Goal: Transaction & Acquisition: Purchase product/service

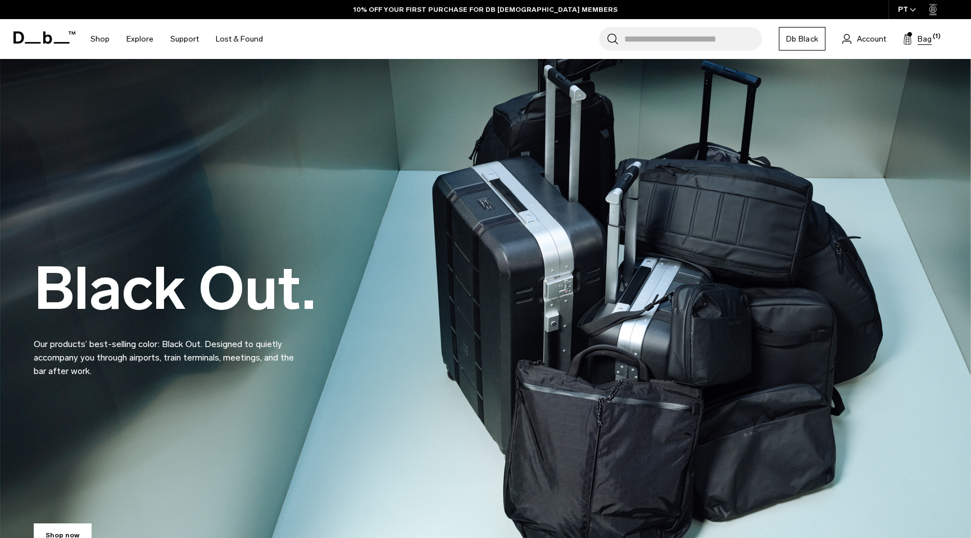
click at [913, 39] on button "Bag (1)" at bounding box center [917, 38] width 29 height 13
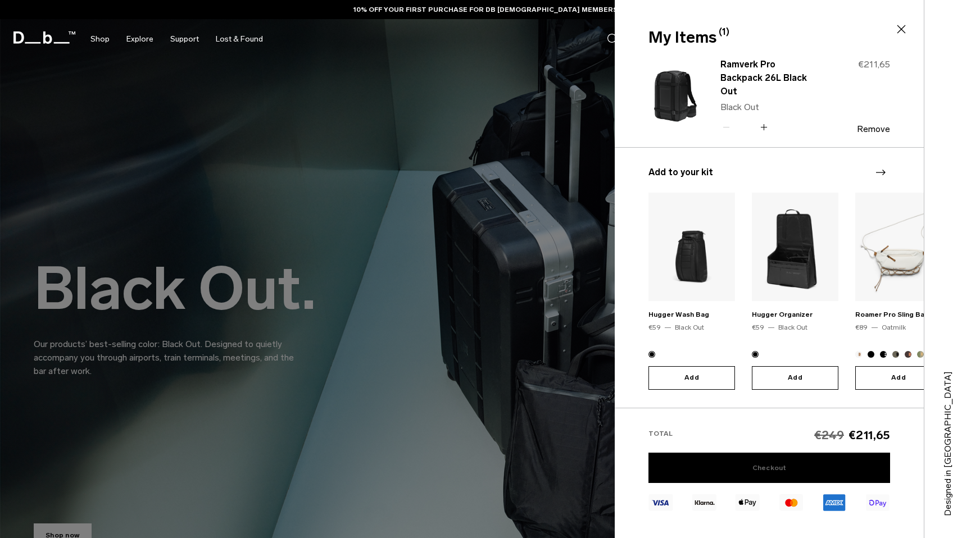
click at [805, 469] on link "Checkout" at bounding box center [770, 468] width 242 height 30
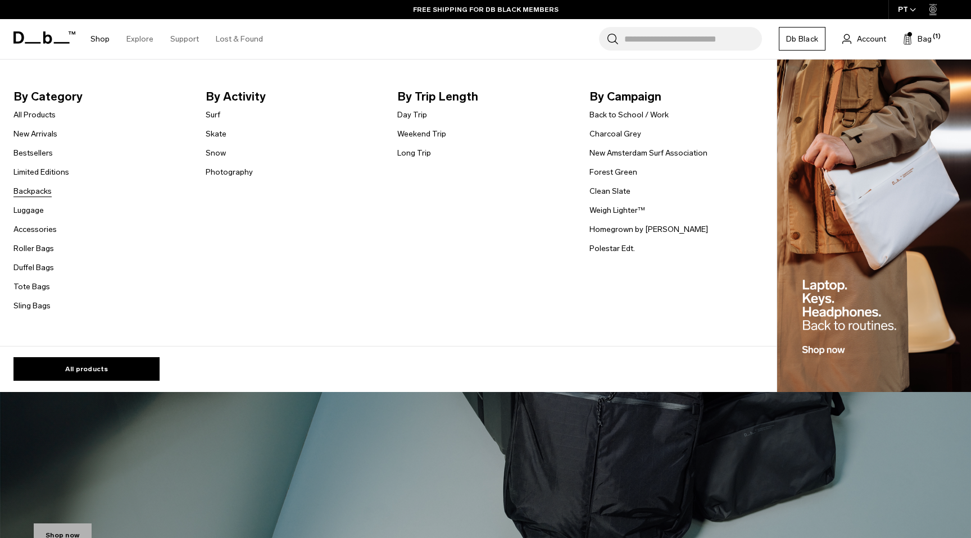
click at [39, 191] on link "Backpacks" at bounding box center [32, 191] width 38 height 12
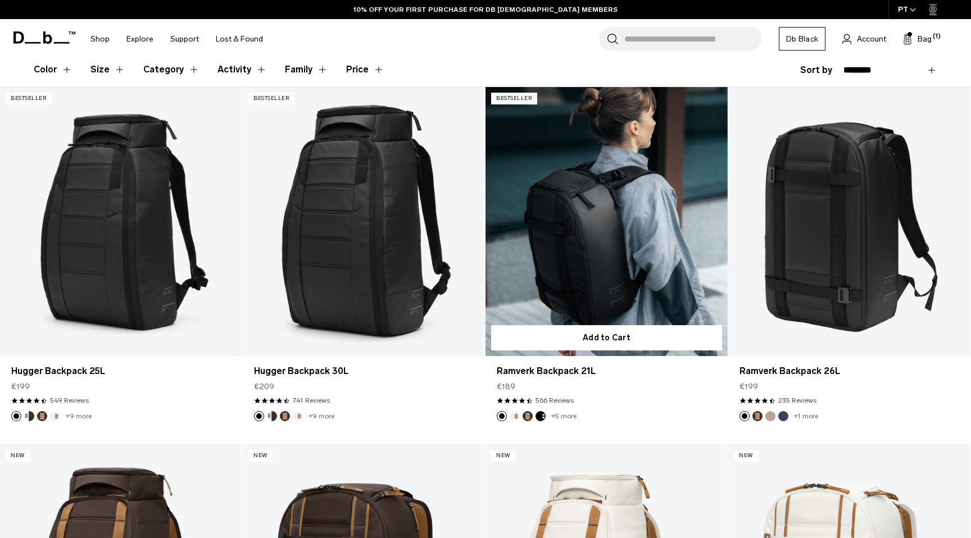
scroll to position [250, 0]
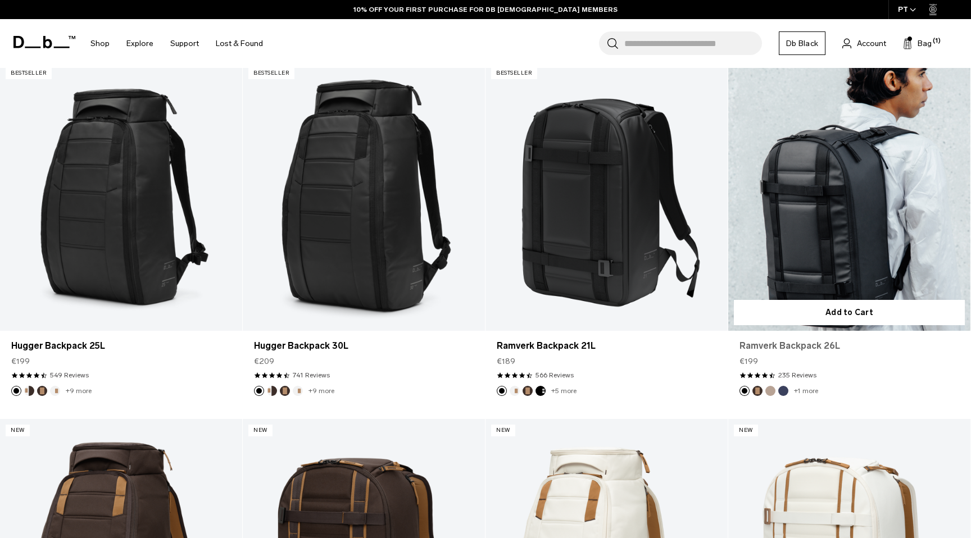
click at [794, 345] on link "Ramverk Backpack 26L" at bounding box center [850, 345] width 220 height 13
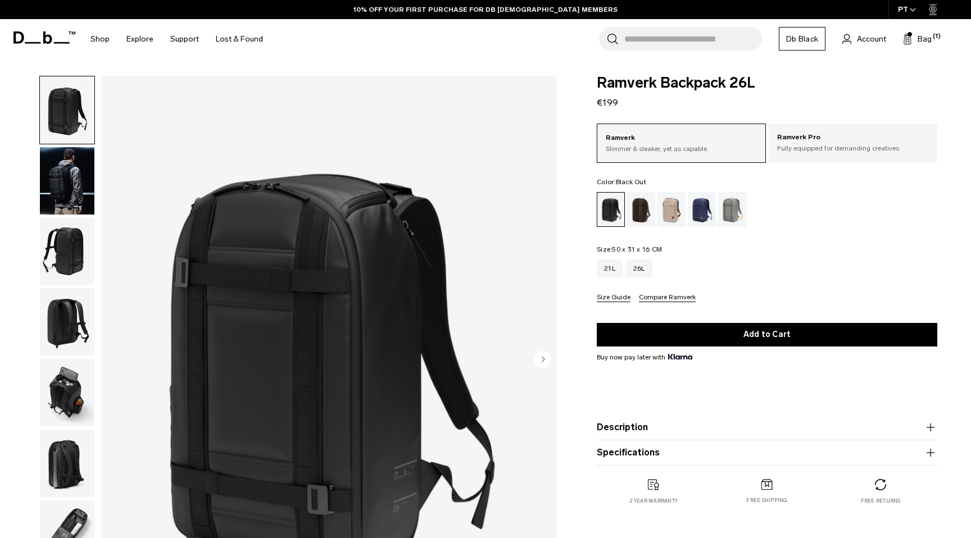
click at [71, 189] on img "button" at bounding box center [67, 180] width 55 height 67
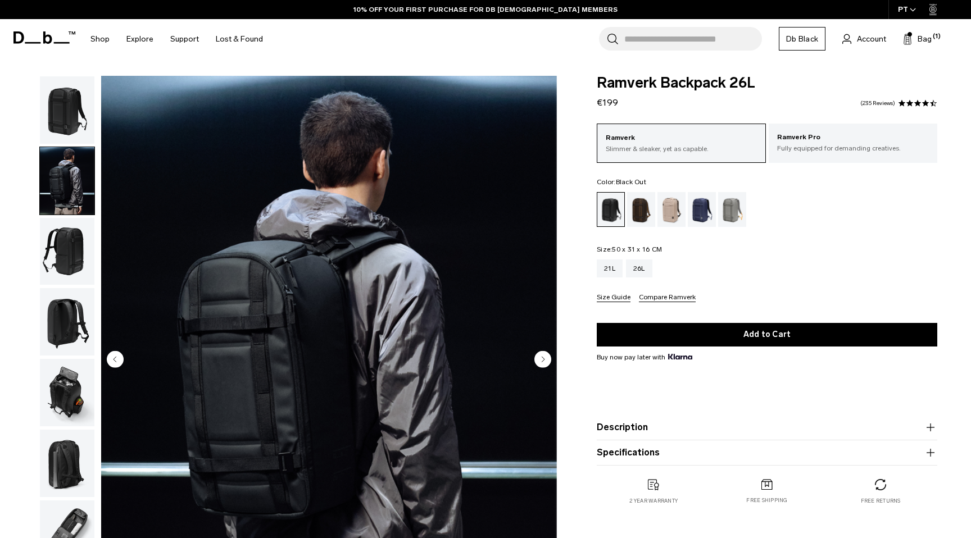
scroll to position [25, 0]
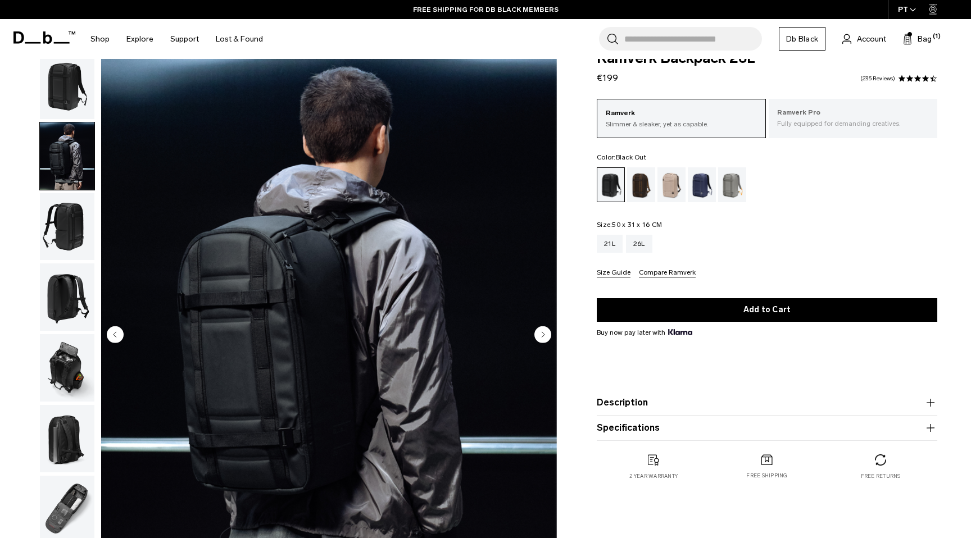
click at [822, 122] on p "Fully equipped for demanding creatives." at bounding box center [853, 124] width 152 height 10
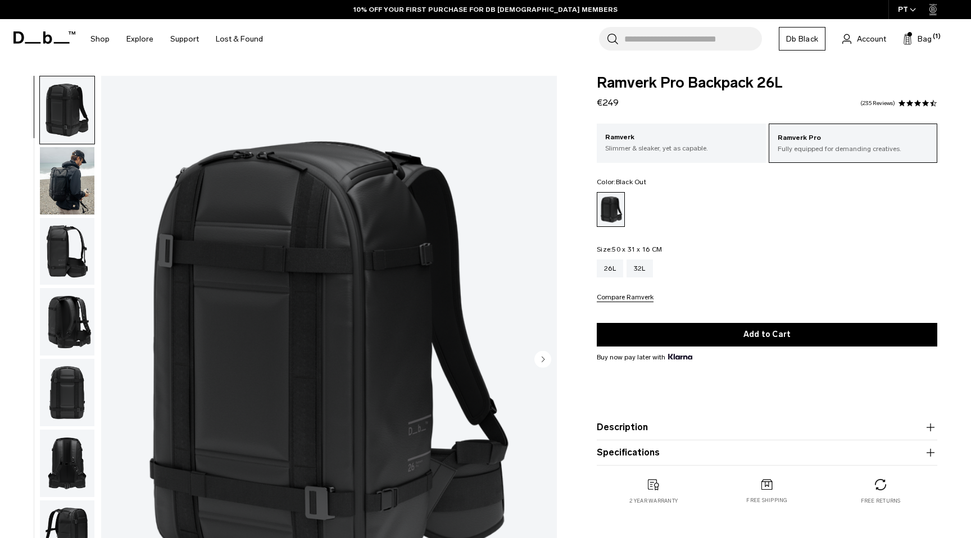
click at [68, 206] on img "button" at bounding box center [67, 180] width 55 height 67
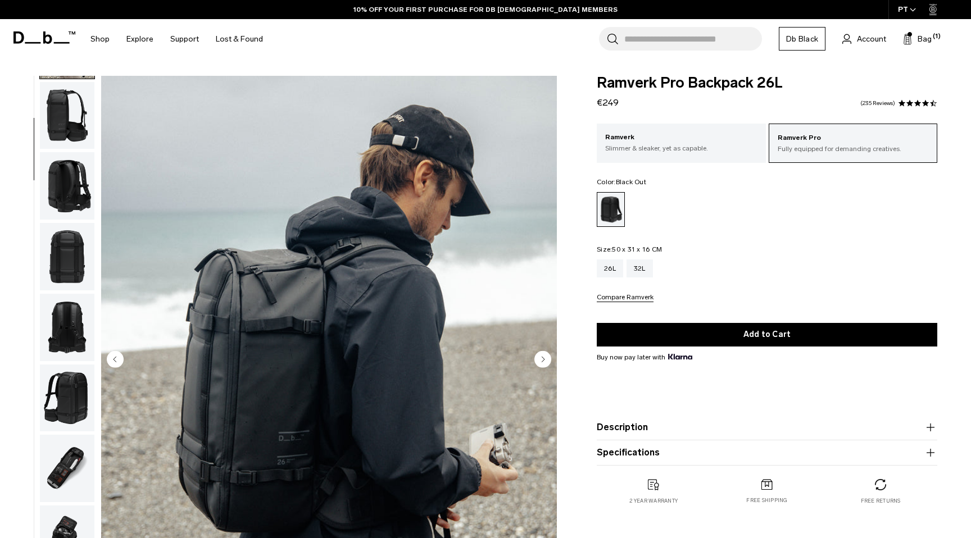
scroll to position [142, 0]
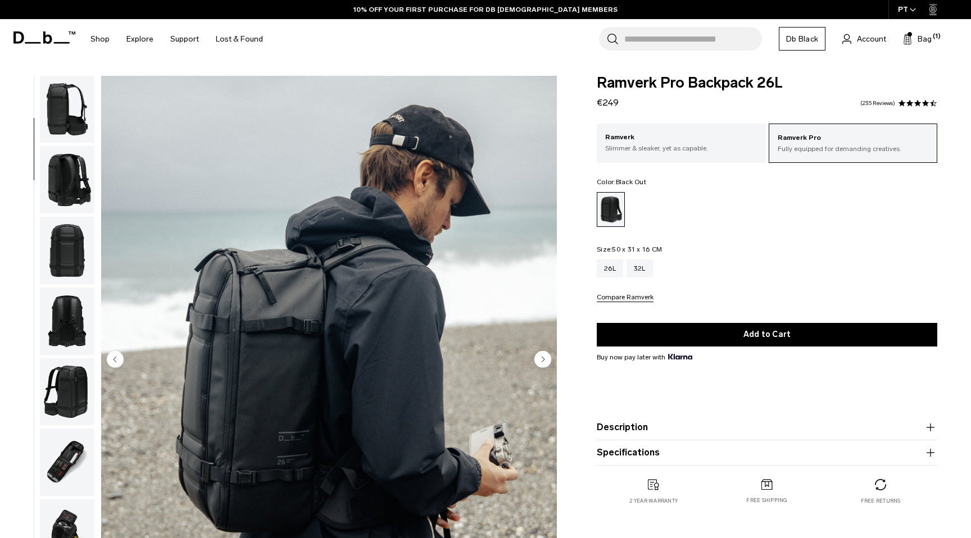
click at [67, 197] on img "button" at bounding box center [67, 179] width 55 height 67
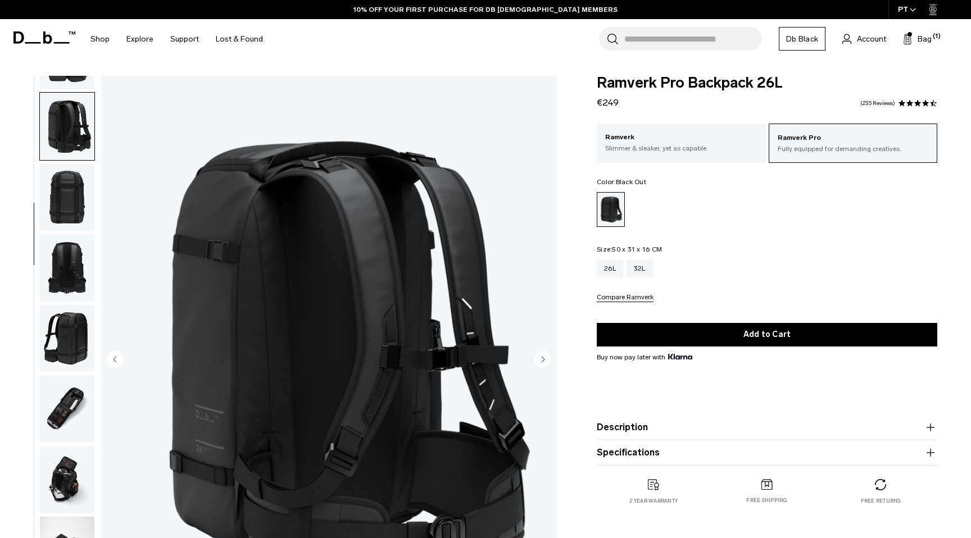
scroll to position [212, 0]
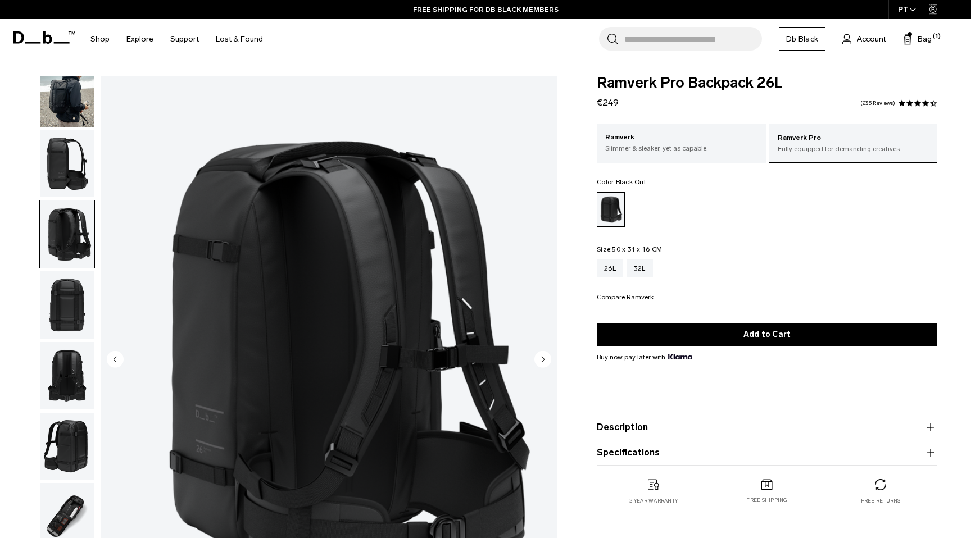
click at [69, 98] on img "button" at bounding box center [67, 93] width 55 height 67
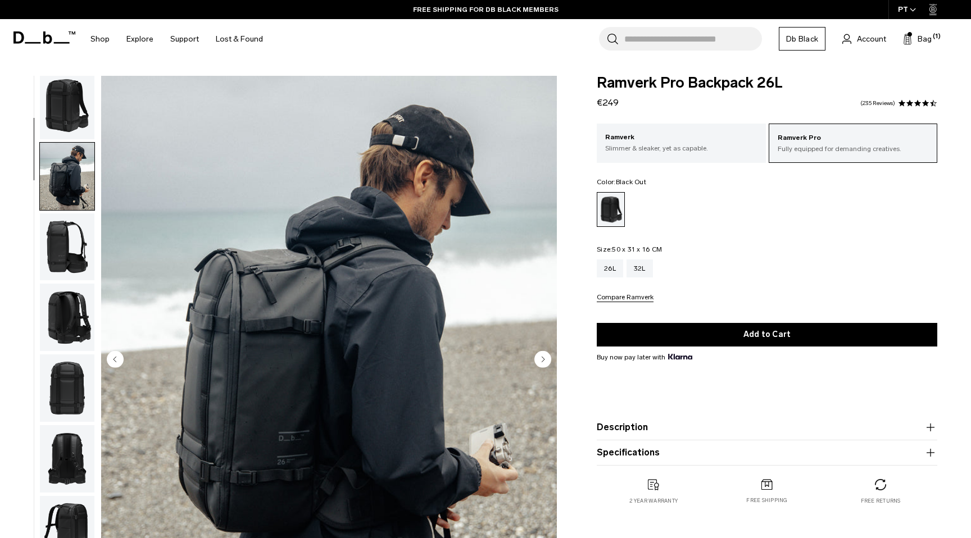
scroll to position [0, 0]
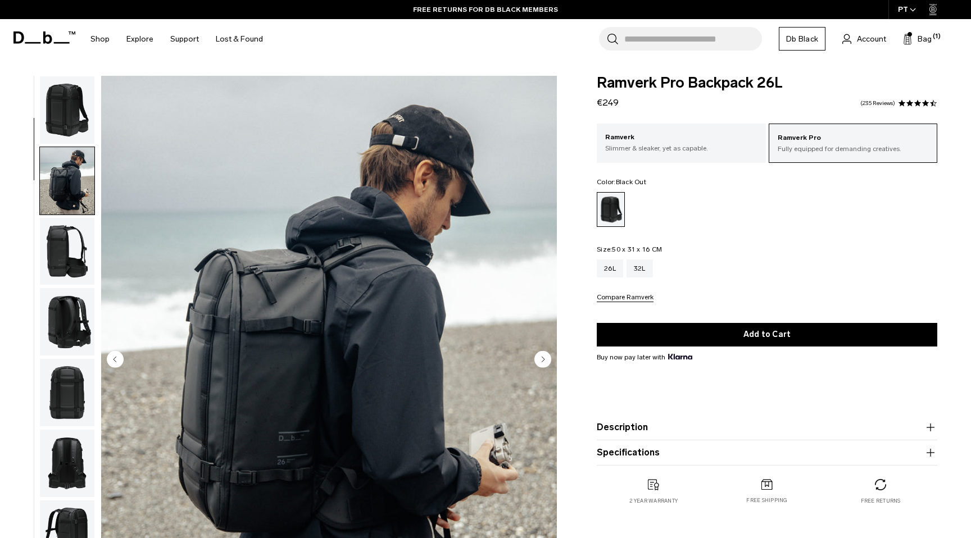
click at [65, 220] on img "button" at bounding box center [67, 251] width 55 height 67
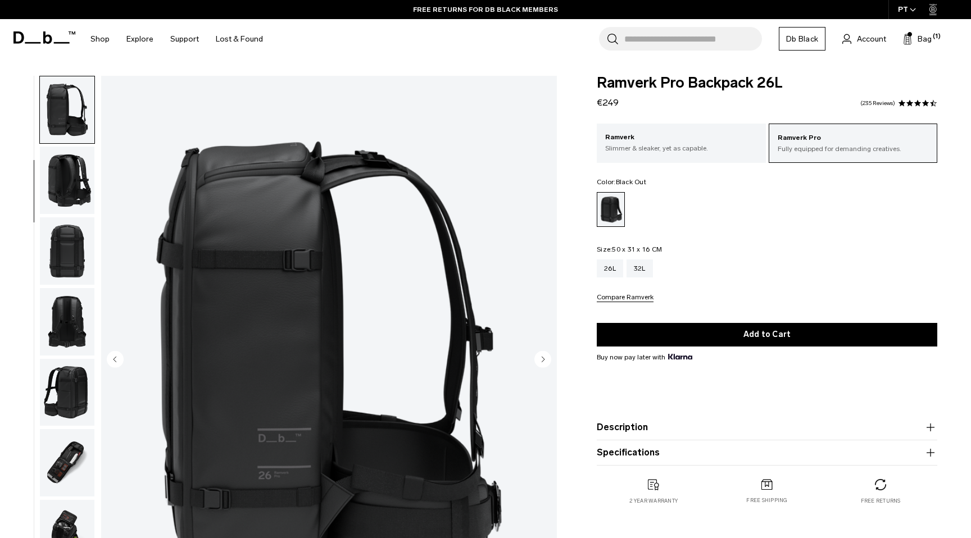
click at [67, 251] on img "button" at bounding box center [67, 250] width 55 height 67
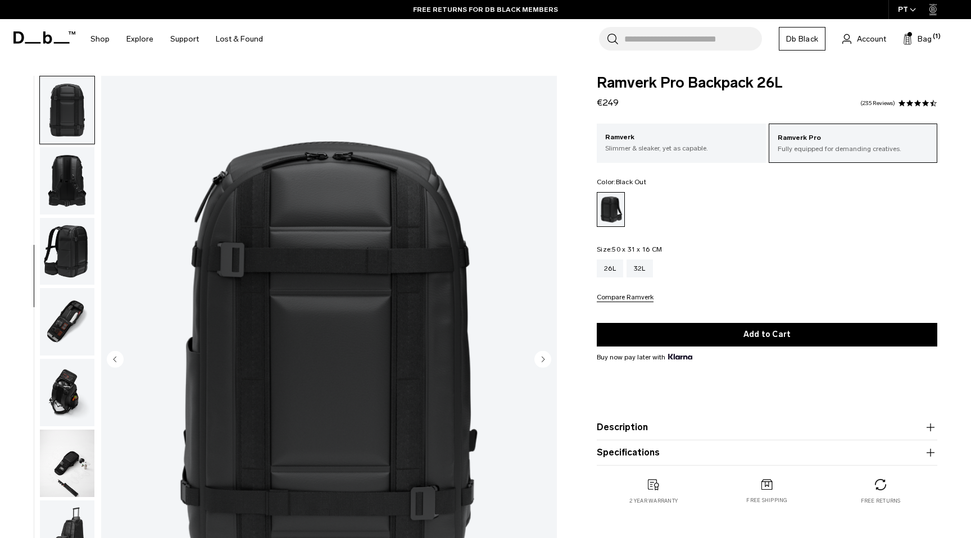
click at [67, 251] on img "button" at bounding box center [67, 251] width 55 height 67
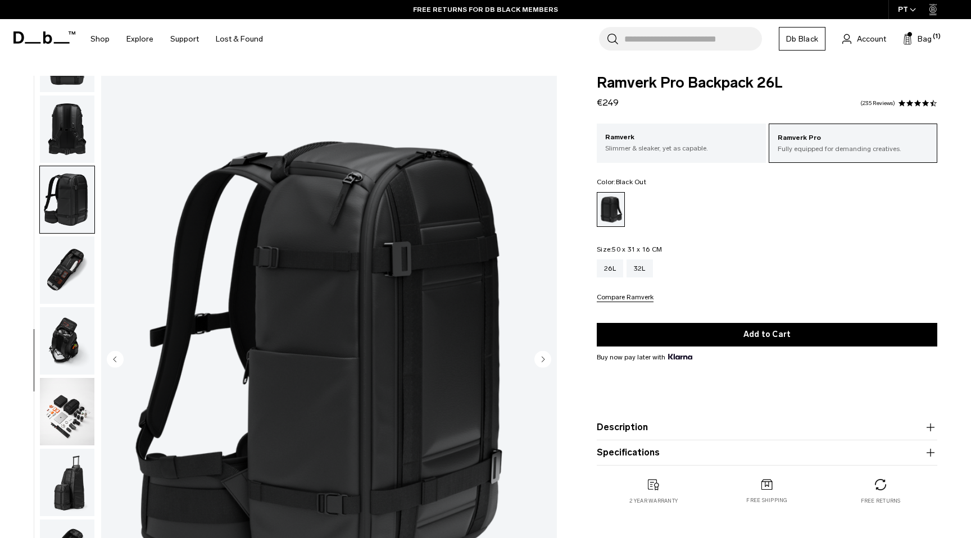
scroll to position [347, 0]
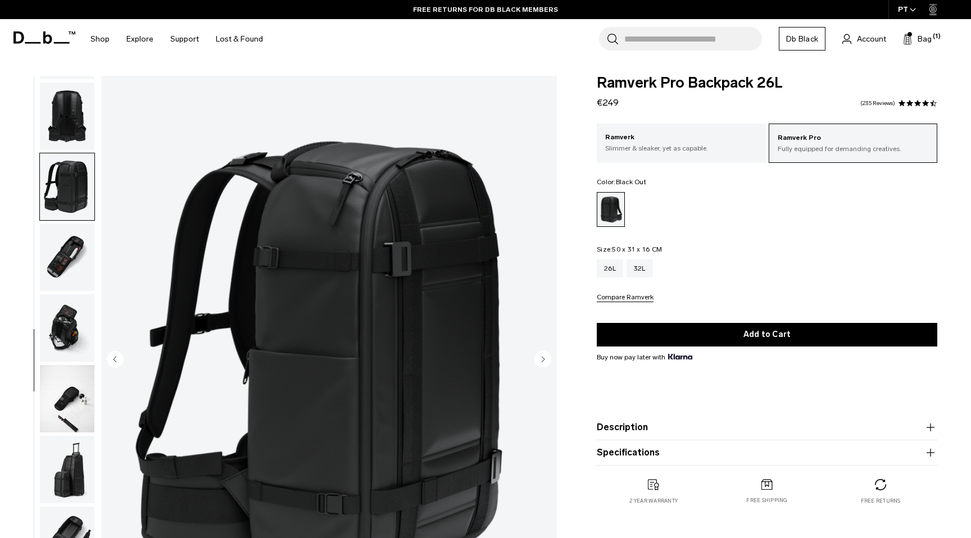
click at [64, 135] on img "button" at bounding box center [67, 116] width 55 height 67
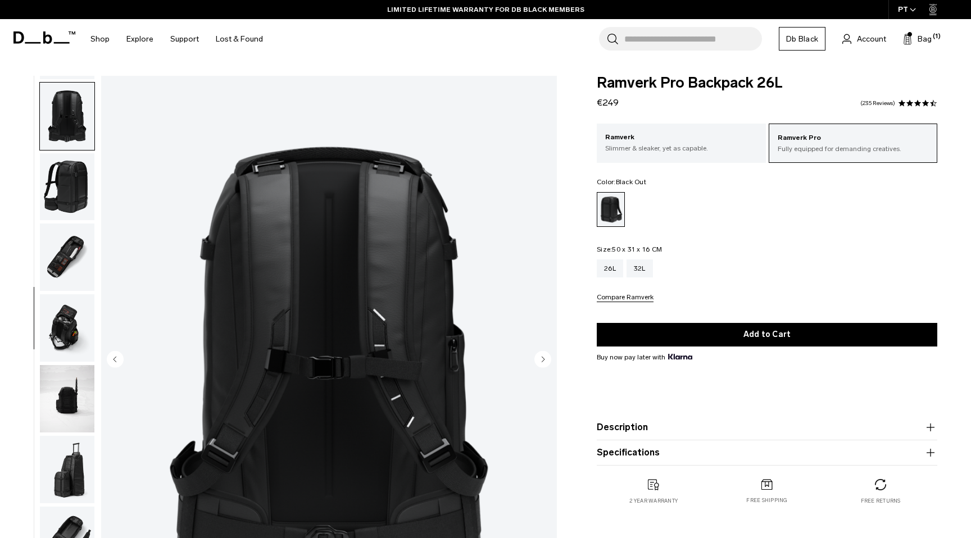
click at [63, 191] on img "button" at bounding box center [67, 186] width 55 height 67
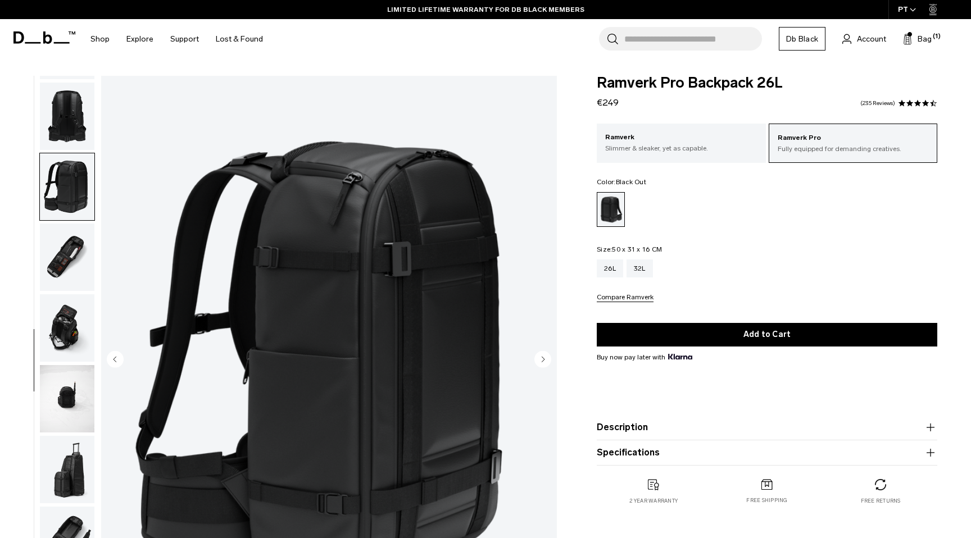
click at [65, 242] on img "button" at bounding box center [67, 257] width 55 height 67
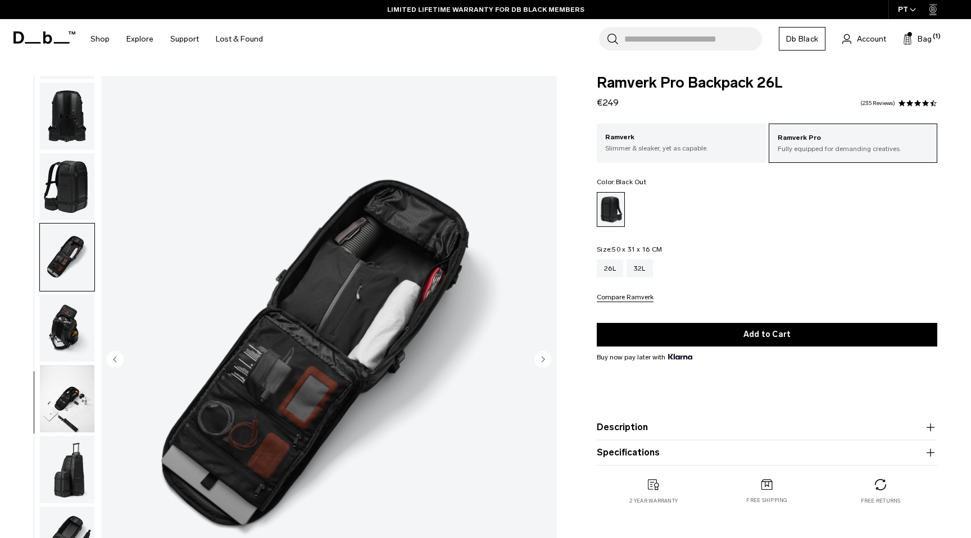
click at [73, 311] on img "button" at bounding box center [67, 327] width 55 height 67
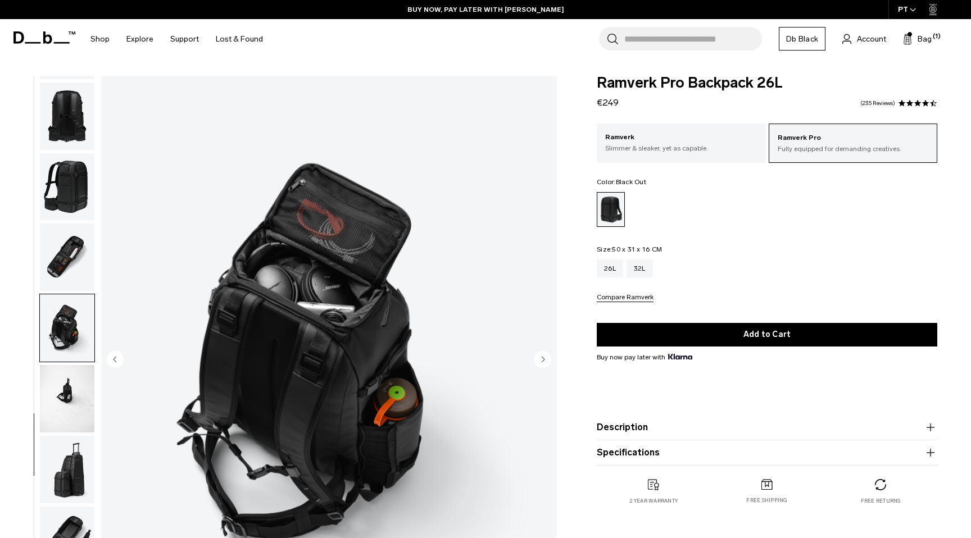
click at [72, 416] on img "button" at bounding box center [67, 398] width 55 height 67
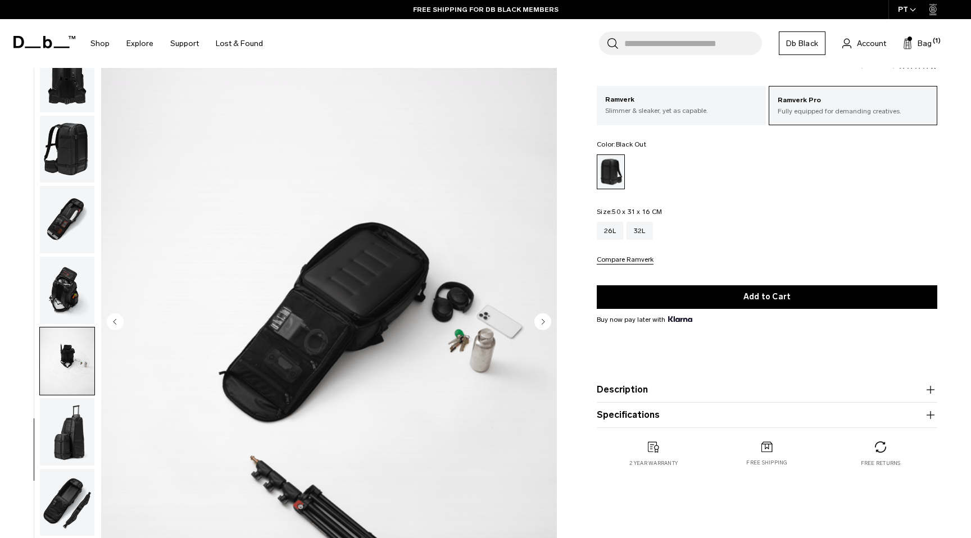
scroll to position [0, 0]
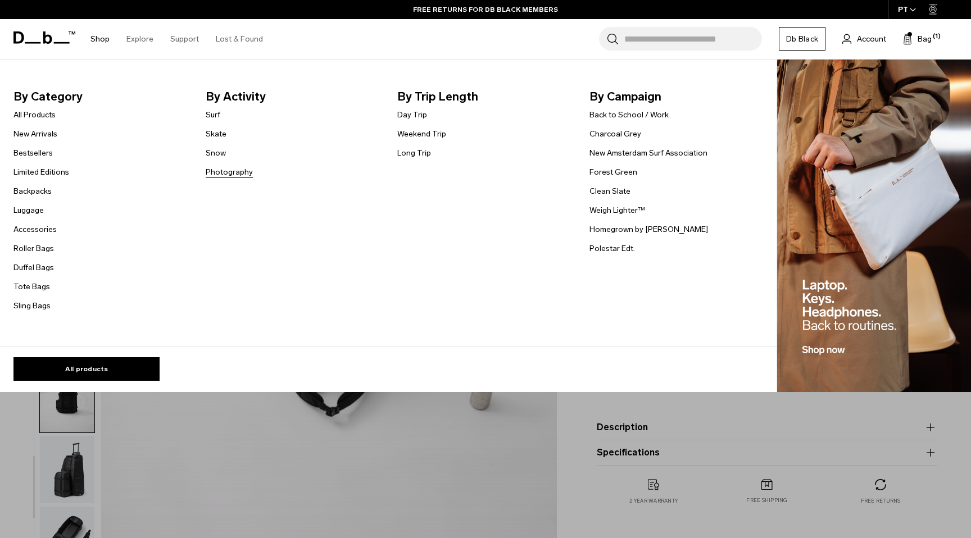
click at [228, 171] on link "Photography" at bounding box center [229, 172] width 47 height 12
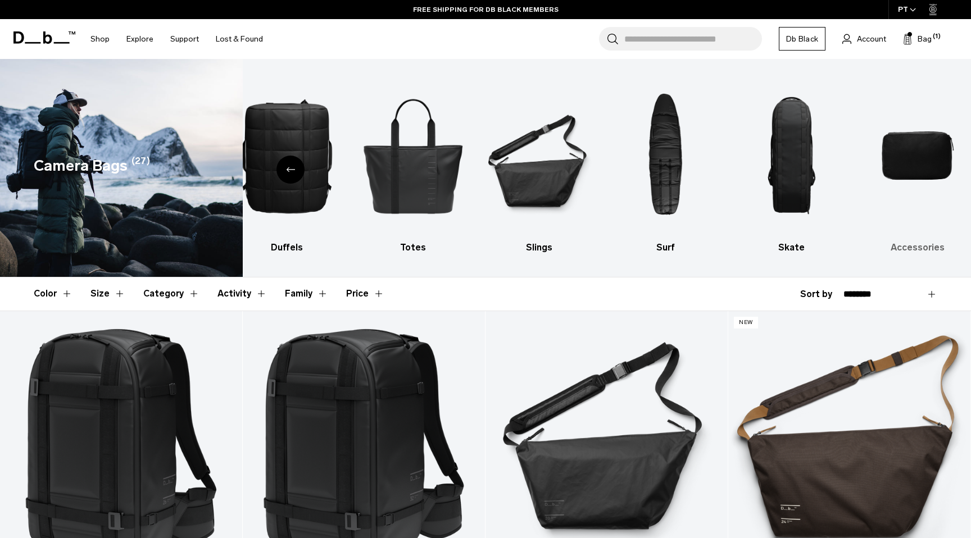
click at [908, 246] on h3 "Accessories" at bounding box center [917, 247] width 107 height 13
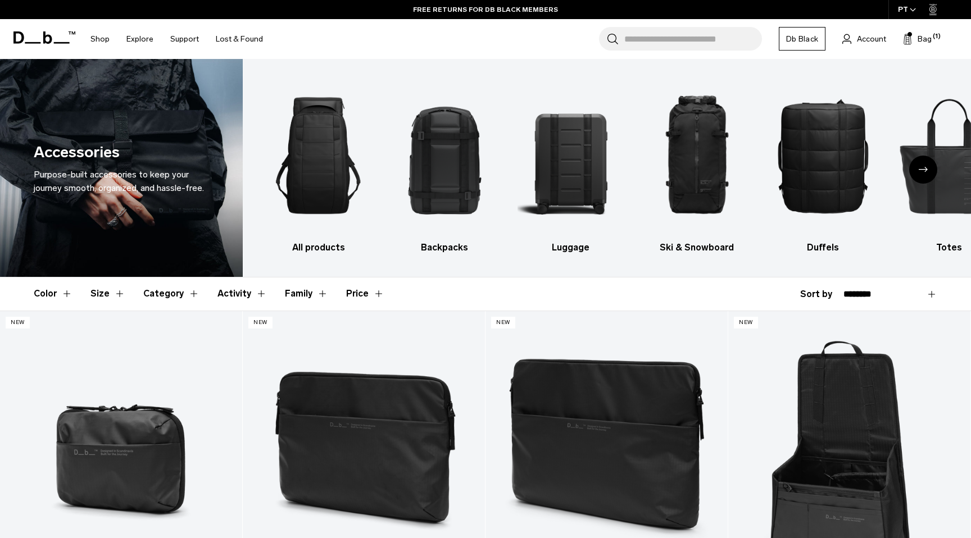
click at [919, 167] on icon "Next slide" at bounding box center [923, 169] width 9 height 5
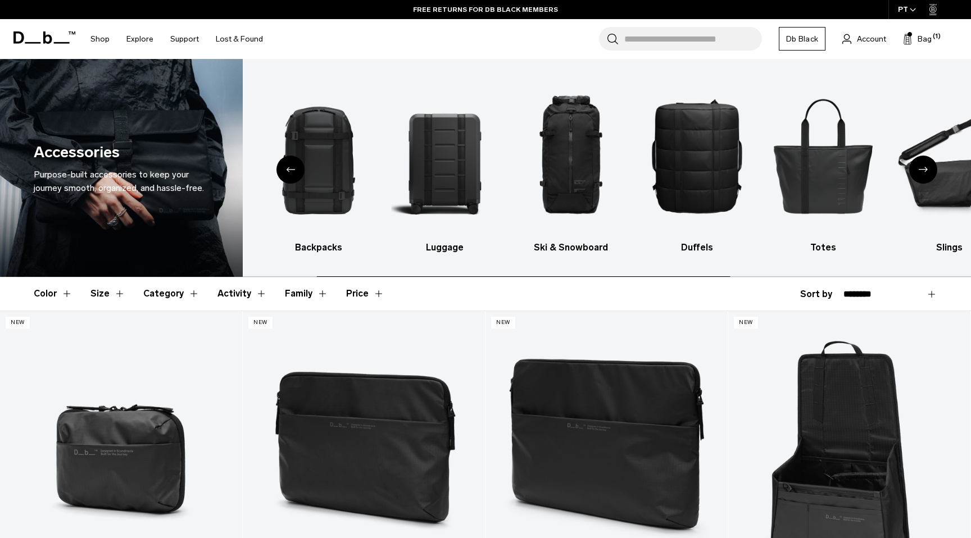
click at [919, 167] on icon "Next slide" at bounding box center [923, 169] width 9 height 5
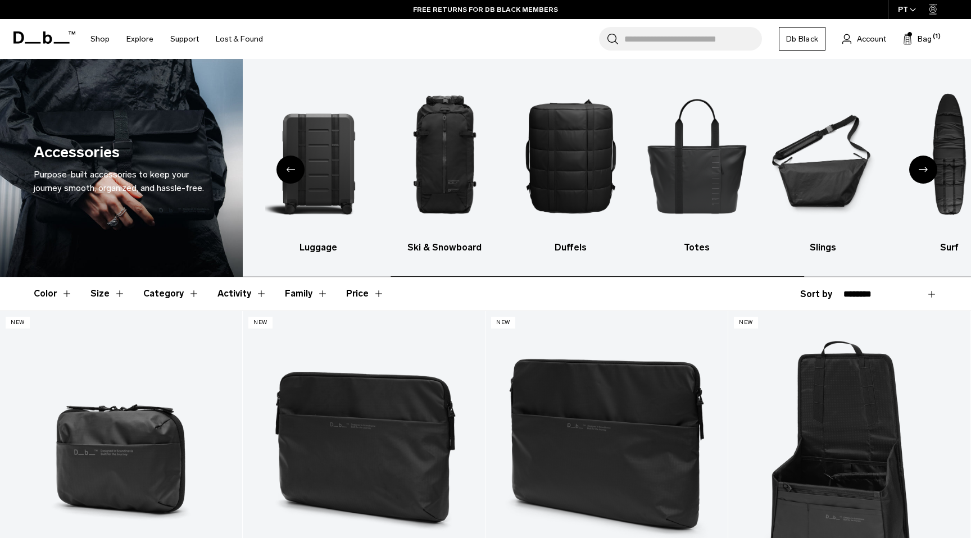
click at [919, 167] on icon "Next slide" at bounding box center [923, 169] width 9 height 5
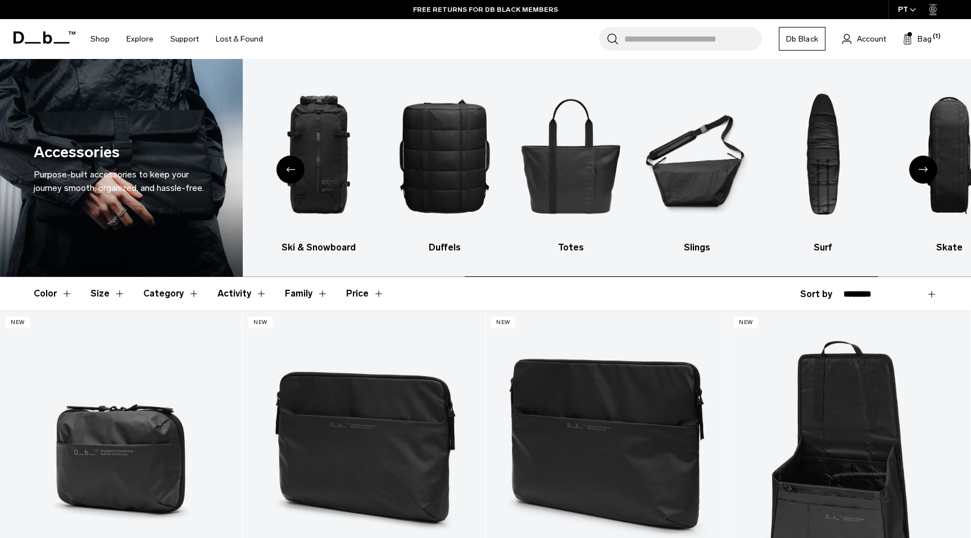
click at [919, 167] on icon "Next slide" at bounding box center [923, 169] width 9 height 5
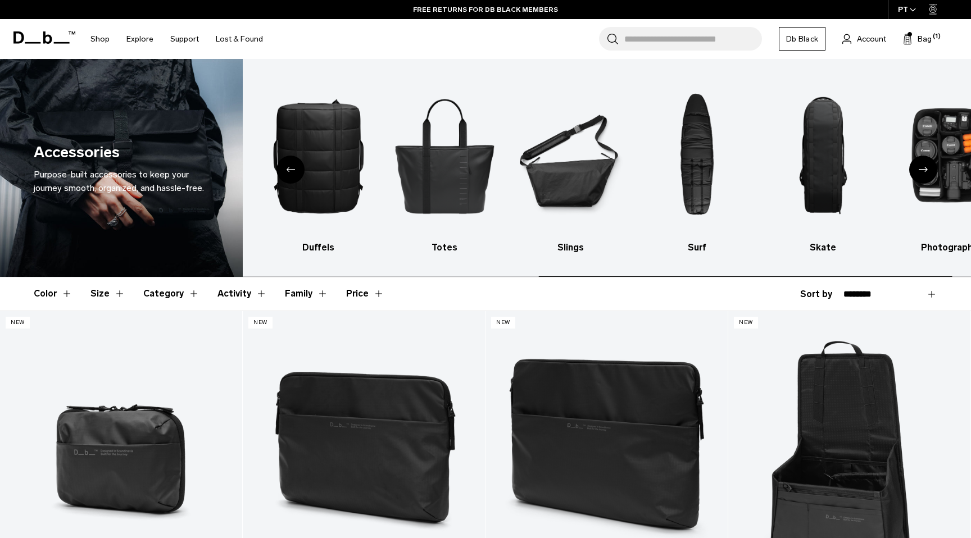
click at [919, 167] on icon "Next slide" at bounding box center [923, 169] width 9 height 5
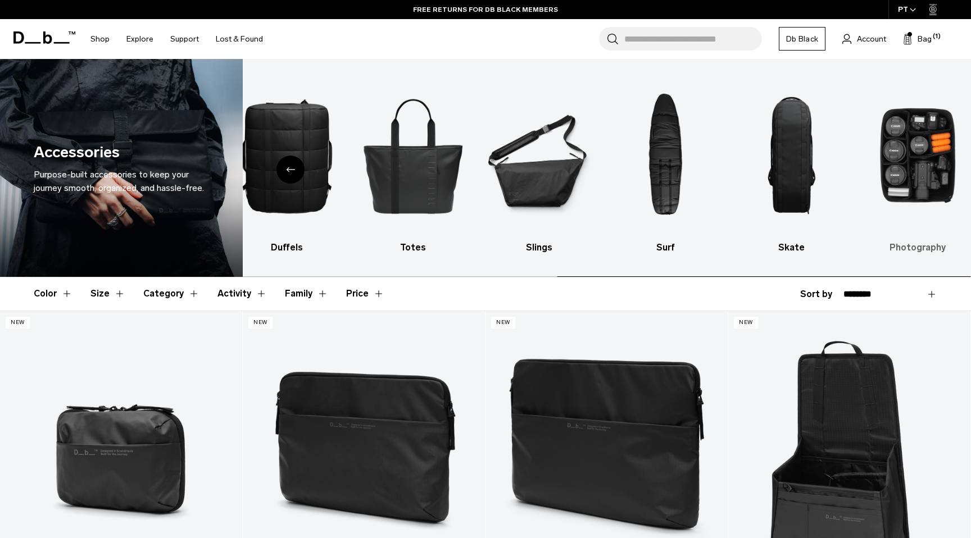
click at [903, 247] on h3 "Photography" at bounding box center [917, 247] width 107 height 13
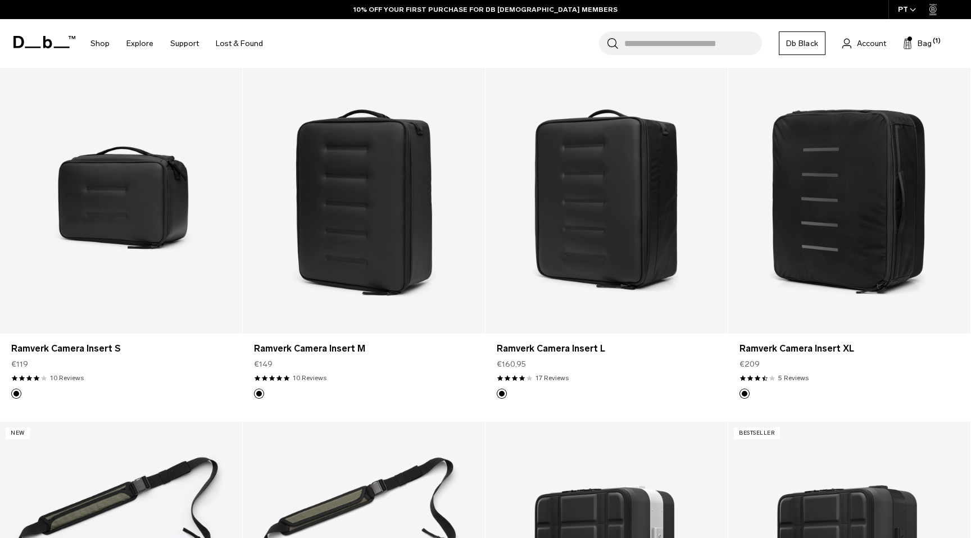
scroll to position [605, 0]
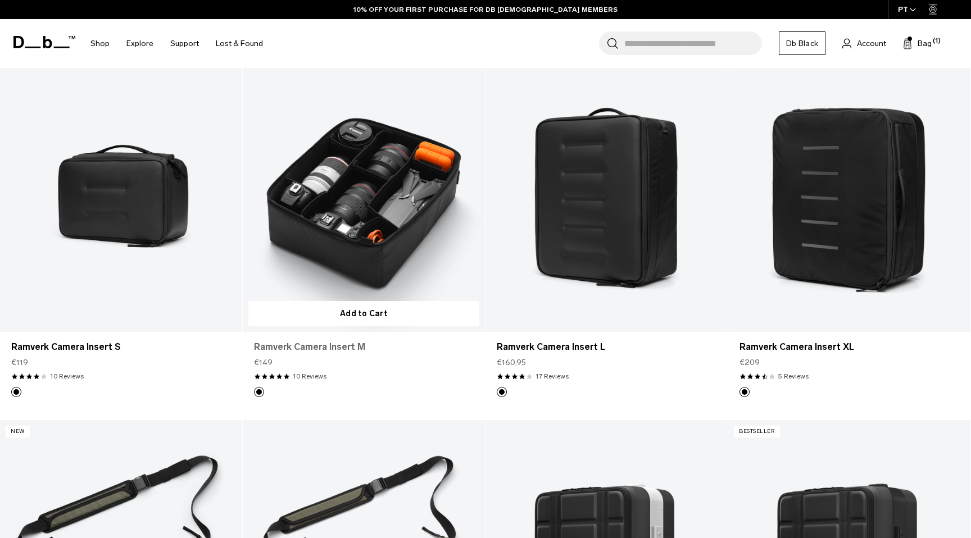
click at [307, 348] on link "Ramverk Camera Insert M" at bounding box center [364, 347] width 220 height 13
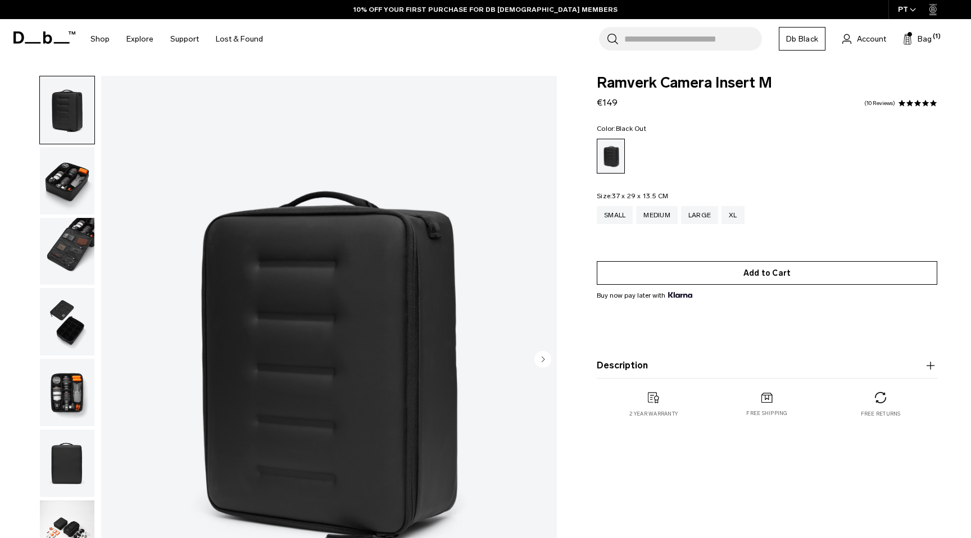
click at [700, 279] on button "Add to Cart" at bounding box center [767, 273] width 341 height 24
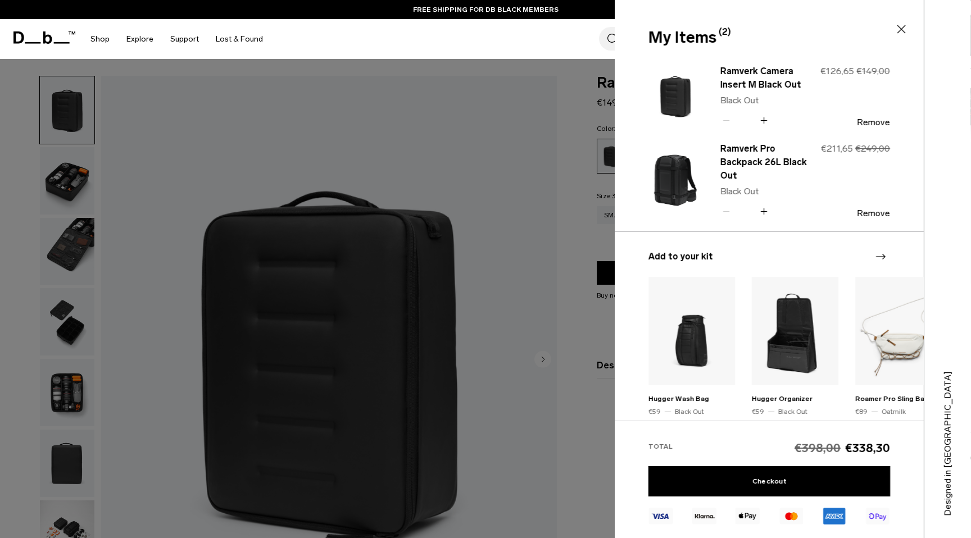
click at [901, 24] on icon at bounding box center [901, 28] width 13 height 13
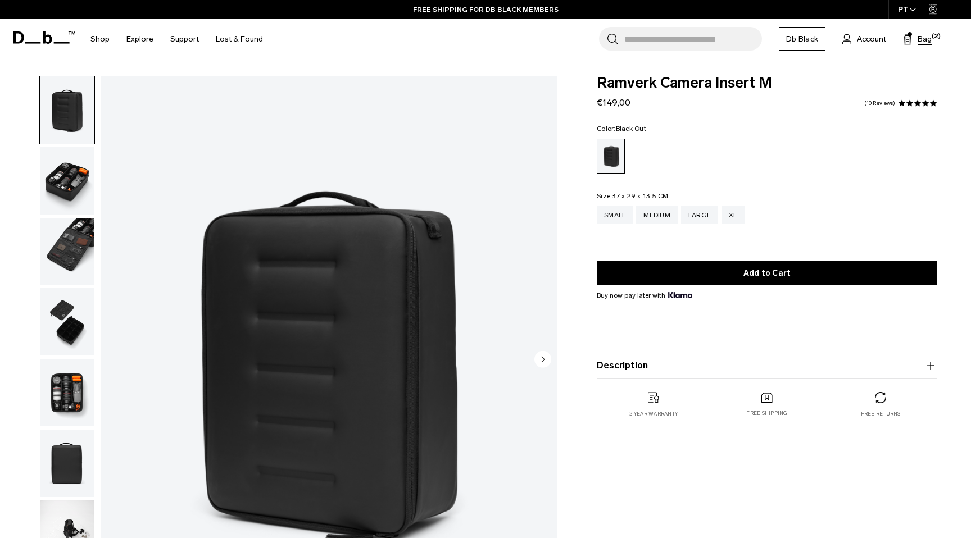
click at [920, 37] on span "Bag" at bounding box center [925, 39] width 14 height 12
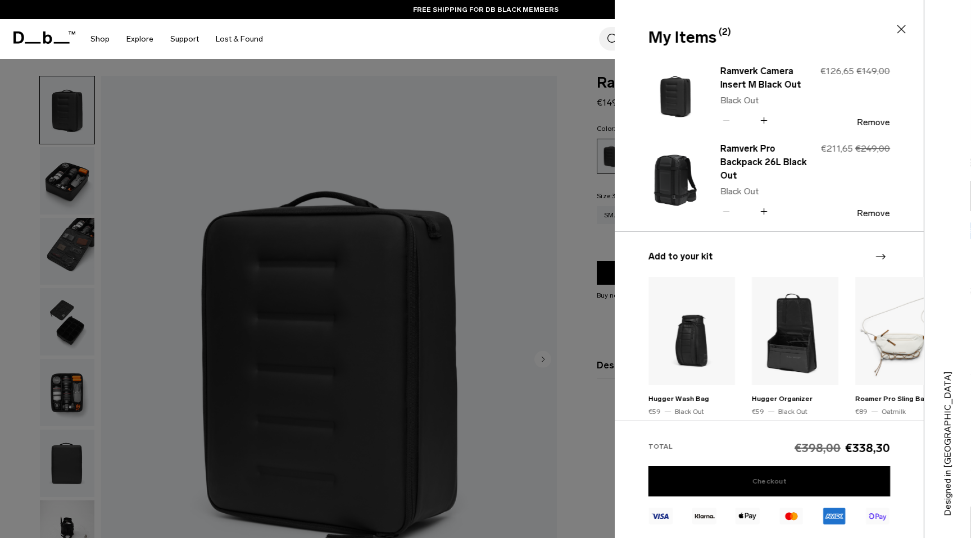
click at [723, 482] on link "Checkout" at bounding box center [770, 481] width 242 height 30
